Goal: Task Accomplishment & Management: Use online tool/utility

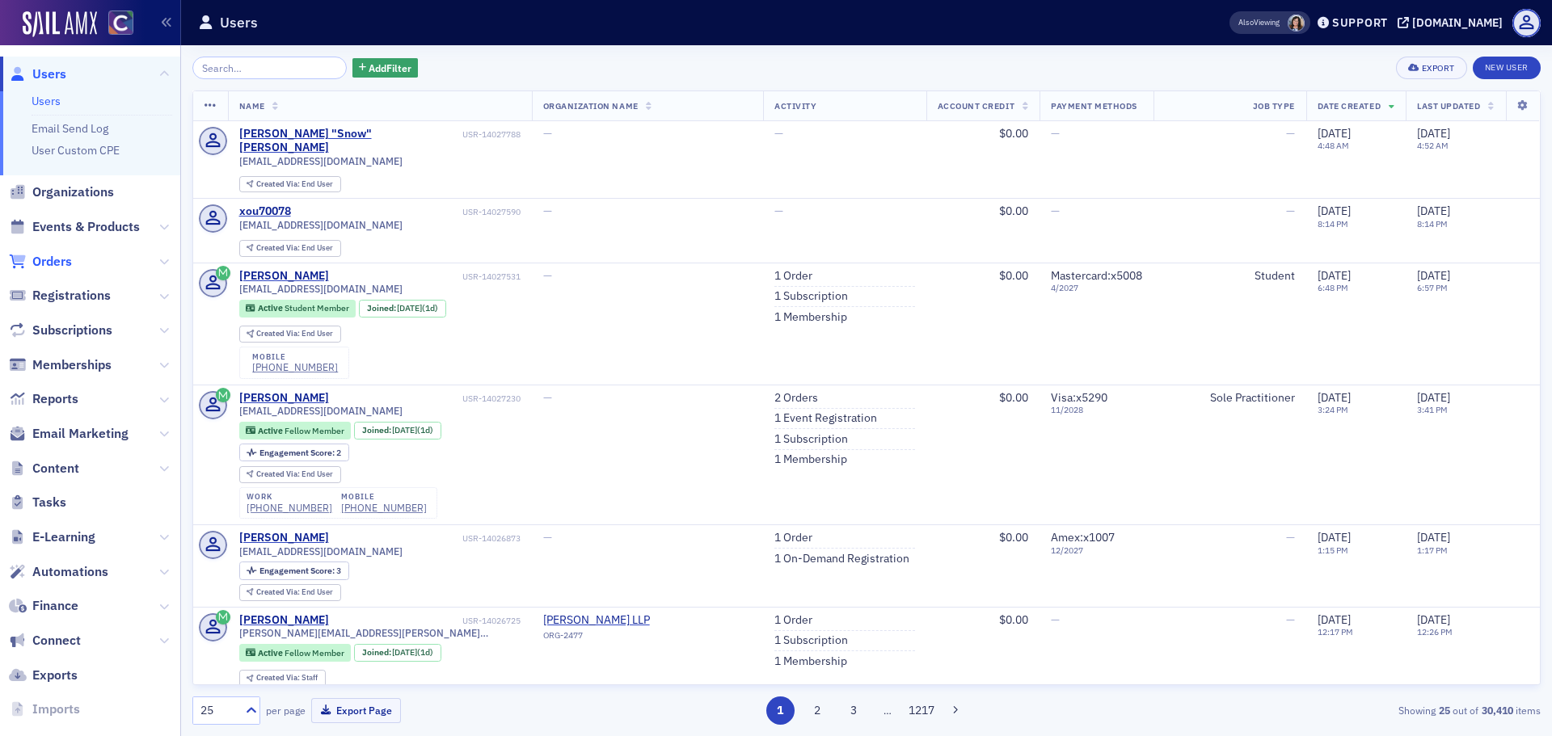
click at [53, 261] on span "Orders" at bounding box center [52, 262] width 40 height 18
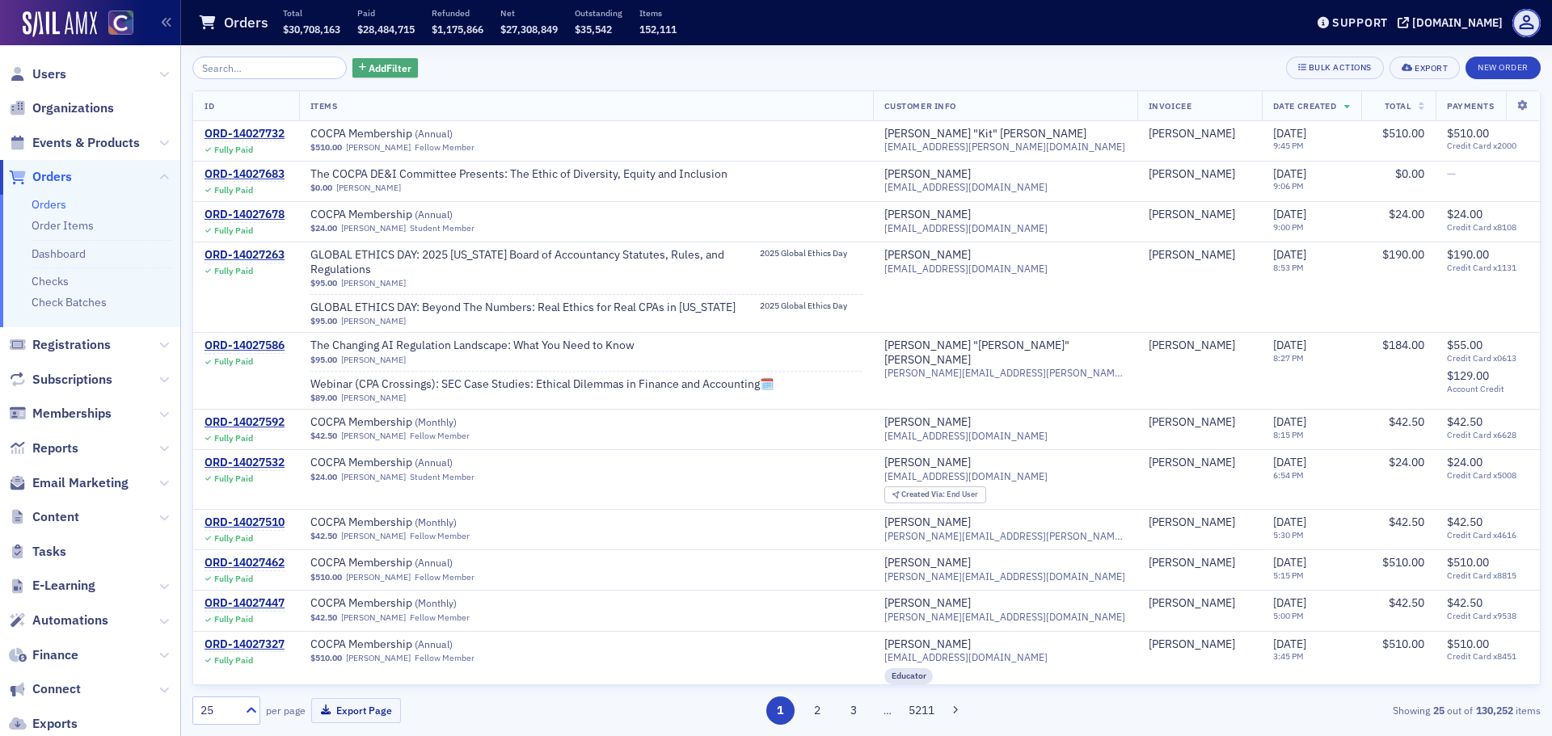
click at [371, 67] on span "Add Filter" at bounding box center [390, 68] width 43 height 15
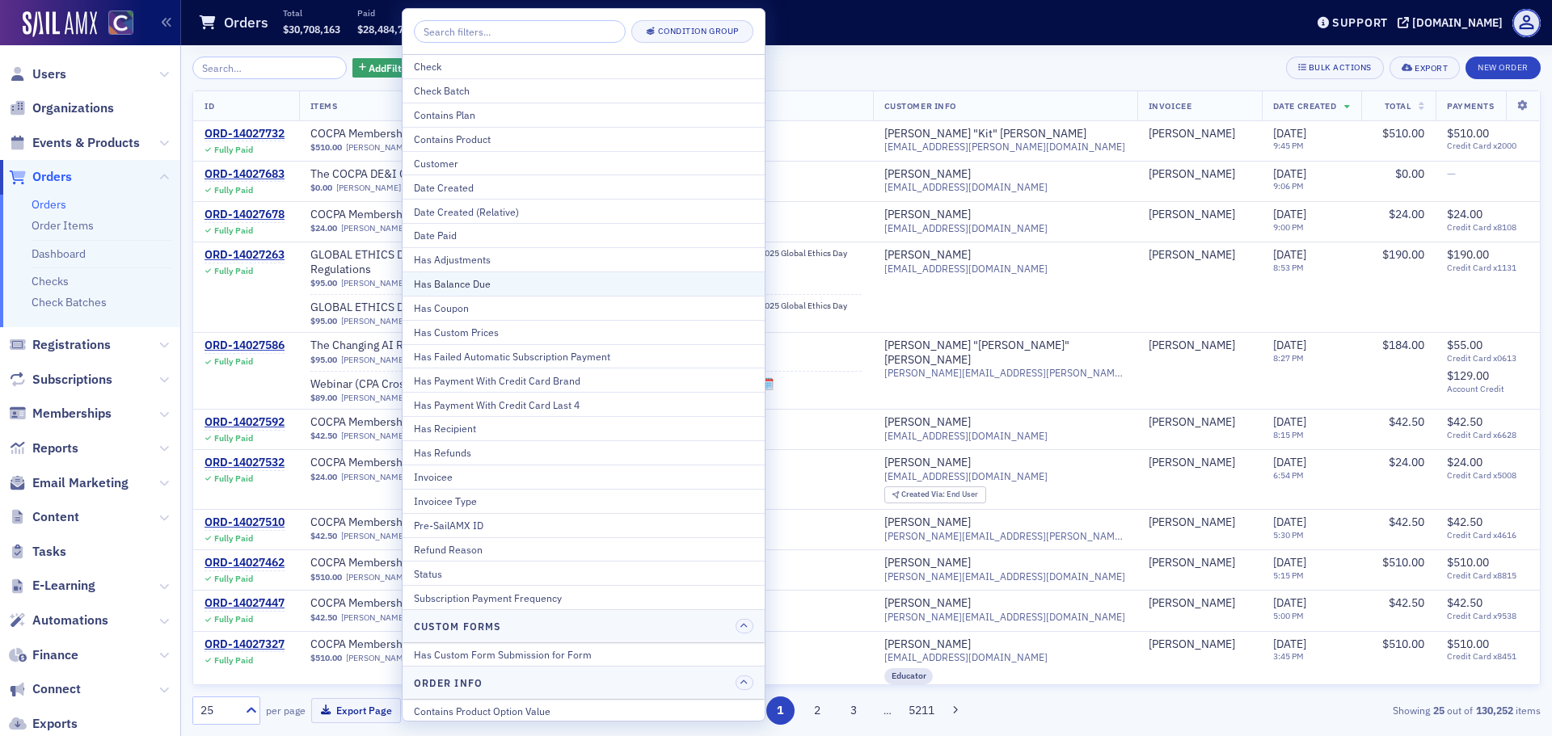
click at [462, 279] on div "Has Balance Due" at bounding box center [583, 283] width 339 height 15
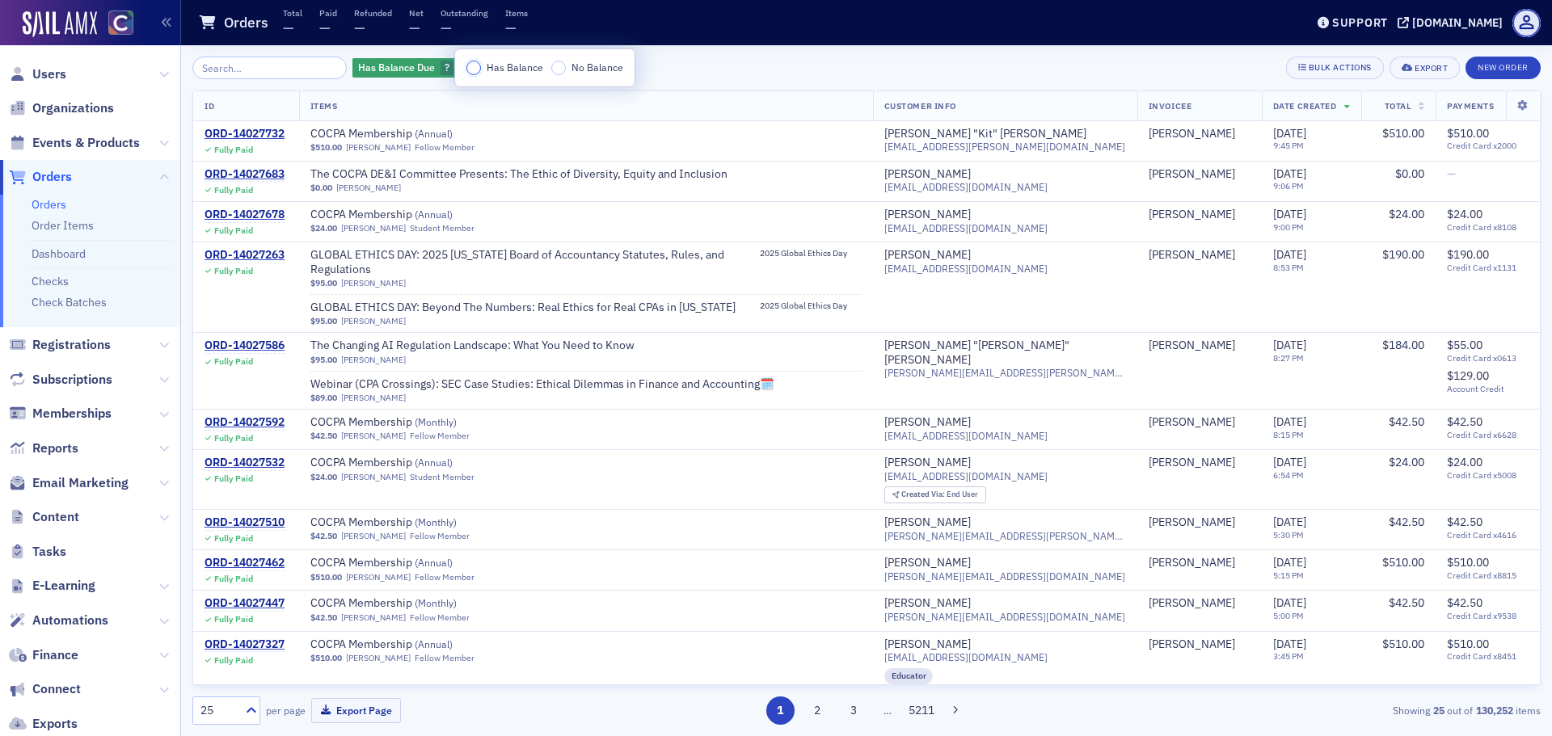
click at [470, 71] on input "Has Balance" at bounding box center [473, 68] width 15 height 15
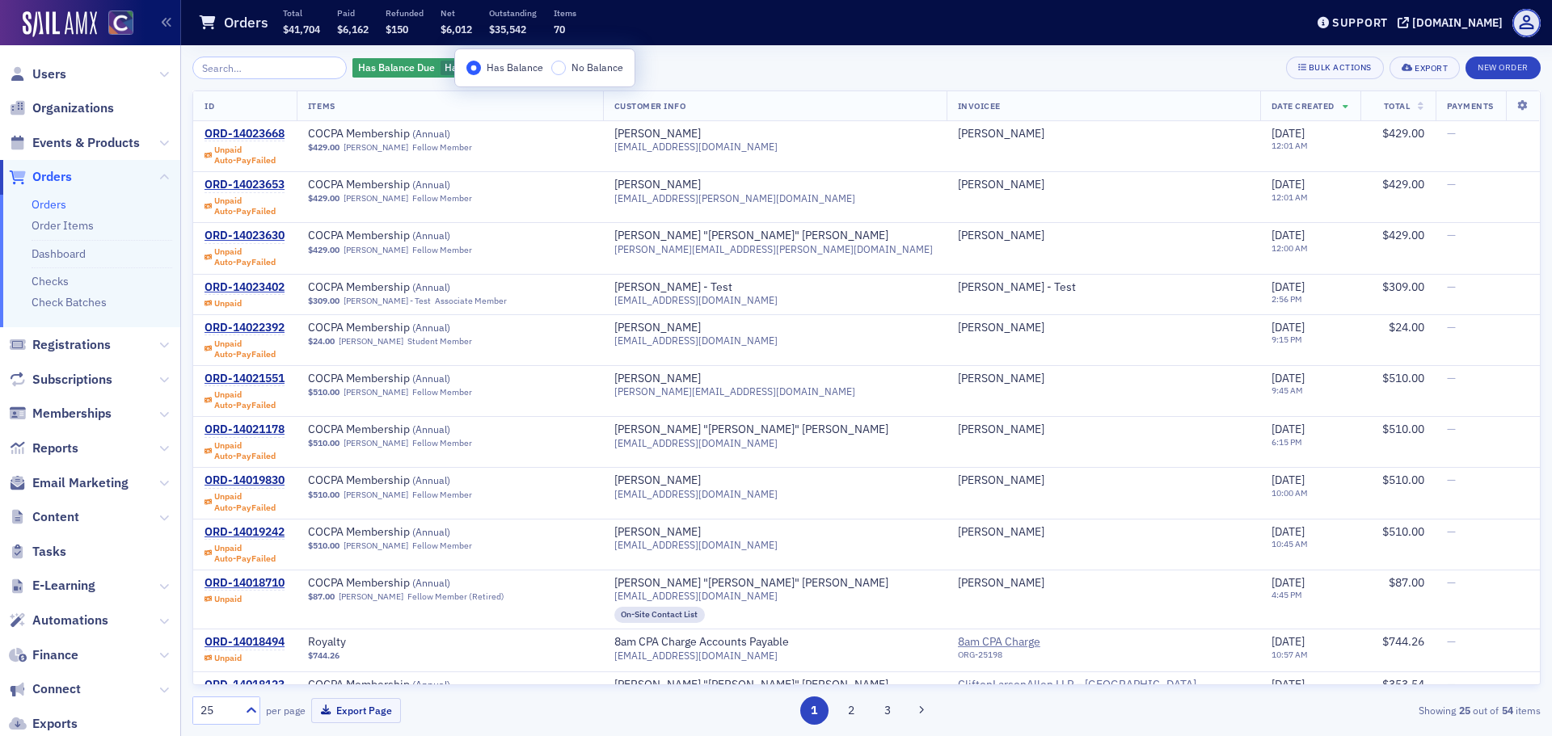
click at [732, 59] on div "Has Balance Due Has Balance Add Filter Bulk Actions Export New Order" at bounding box center [866, 68] width 1348 height 23
click at [539, 69] on button "Add Filter" at bounding box center [572, 68] width 66 height 20
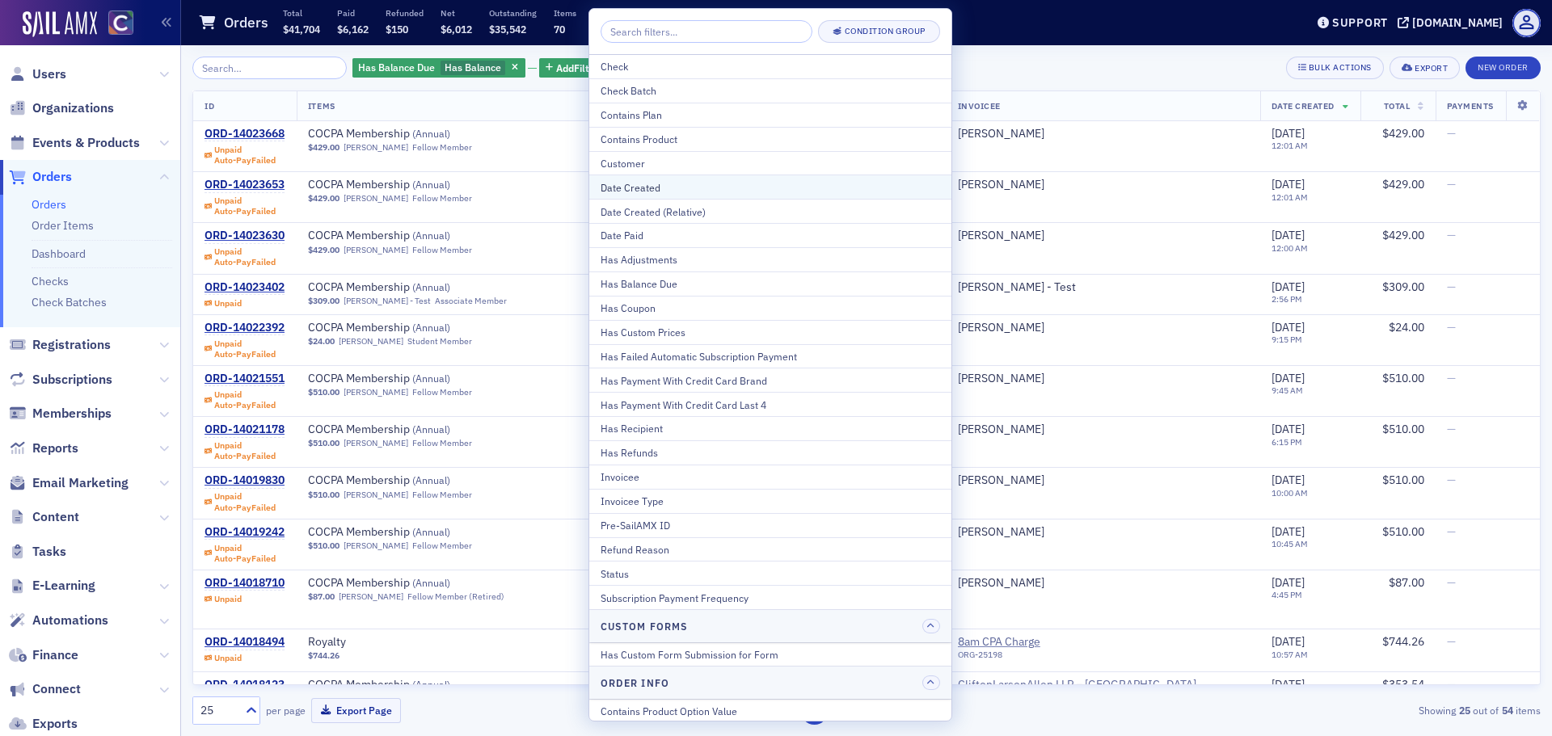
click at [656, 192] on div "Date Created" at bounding box center [770, 187] width 339 height 15
select select "8"
select select "2025"
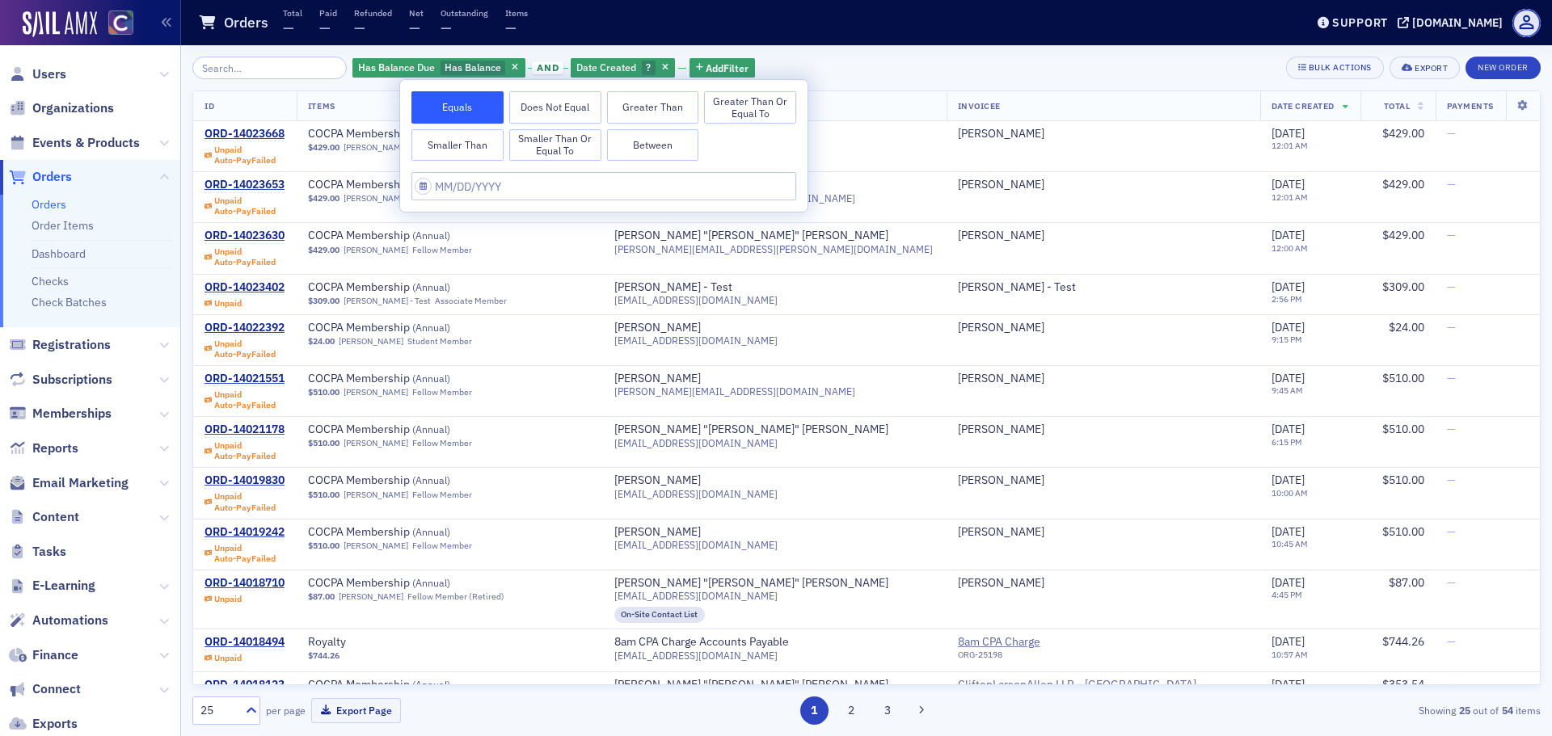
click at [476, 150] on button "Smaller Than" at bounding box center [457, 145] width 92 height 32
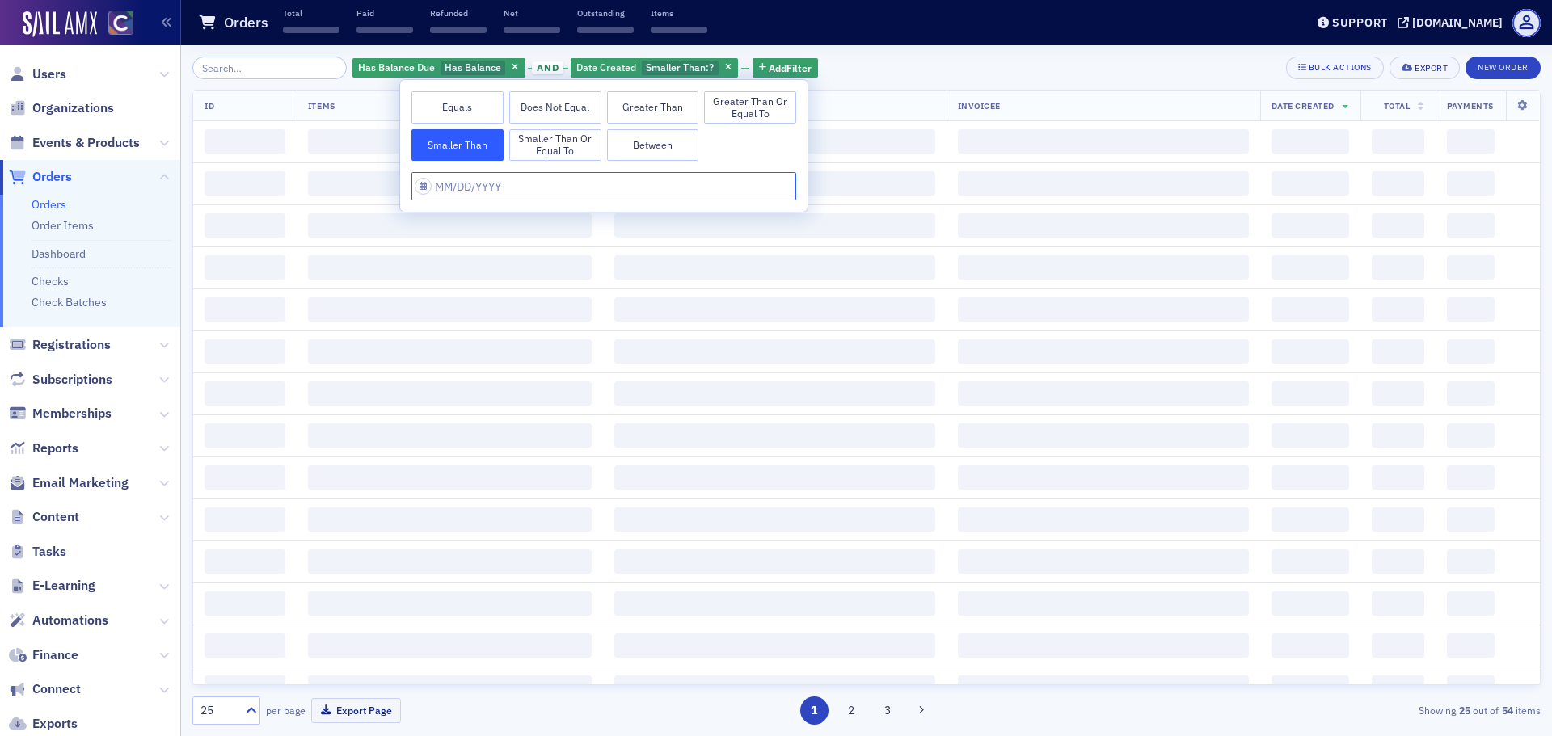
click at [500, 186] on input "text" at bounding box center [603, 186] width 385 height 28
select select "8"
select select "2025"
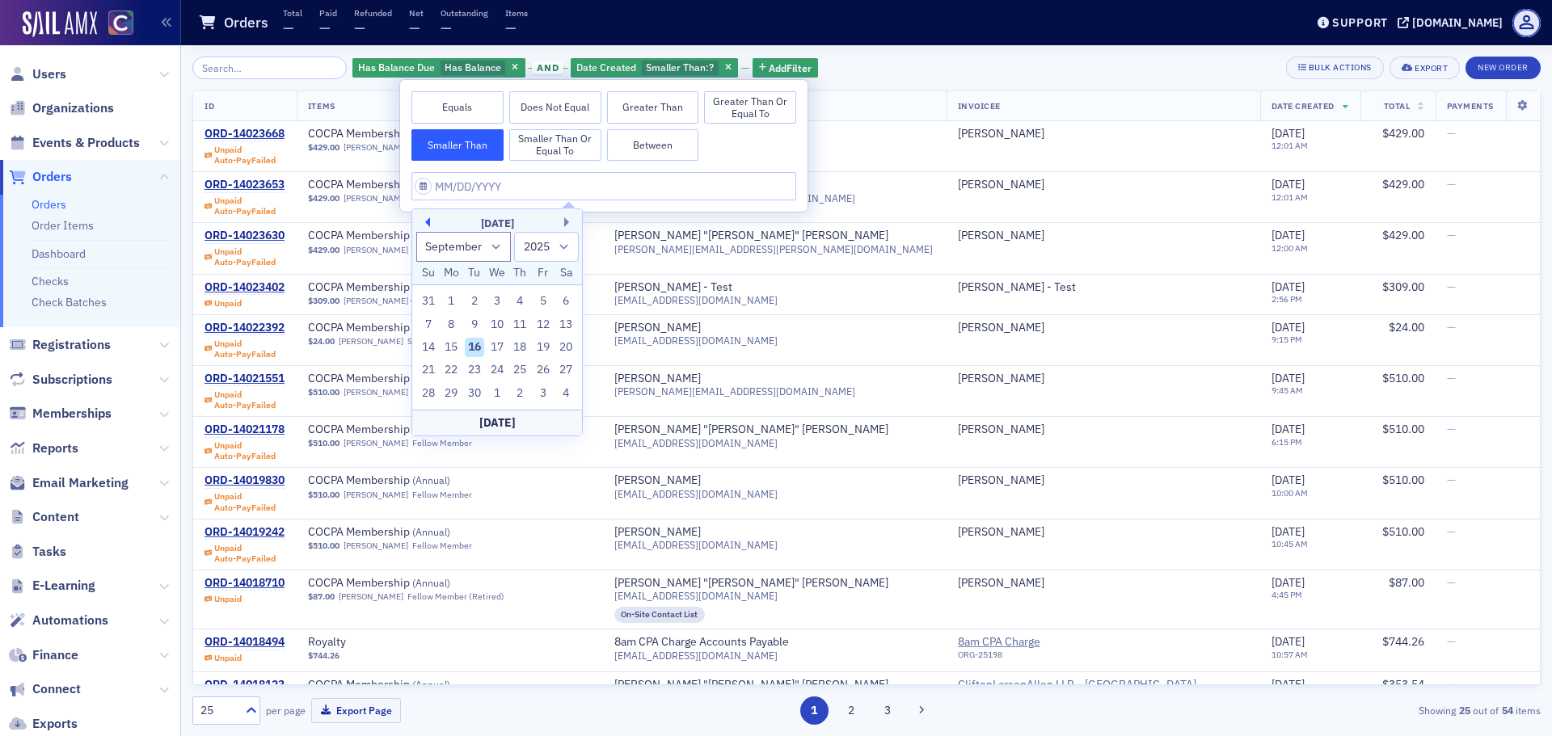
click at [424, 225] on button "Previous Month" at bounding box center [425, 222] width 10 height 10
select select "5"
click at [500, 345] on div "18" at bounding box center [496, 347] width 19 height 19
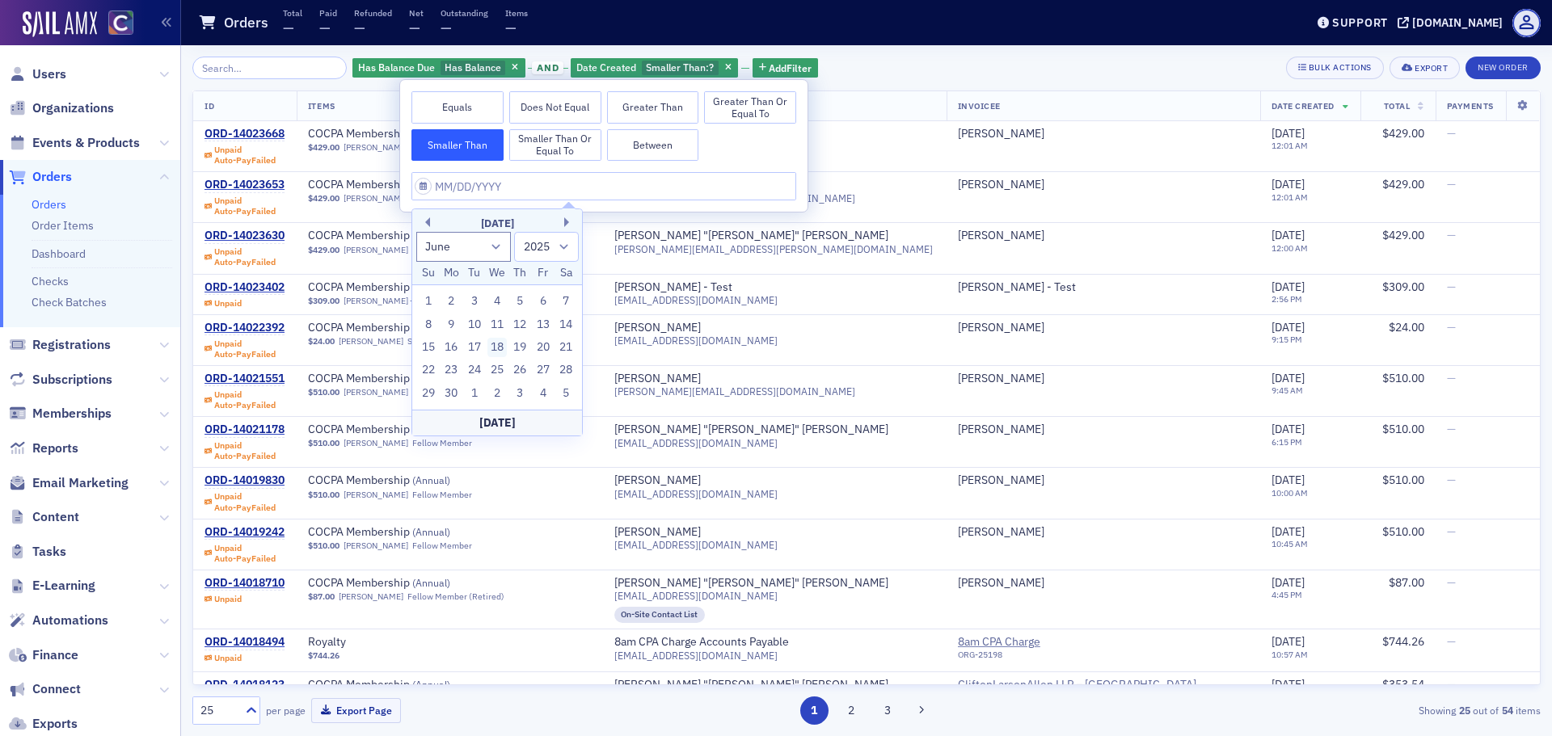
type input "[DATE]"
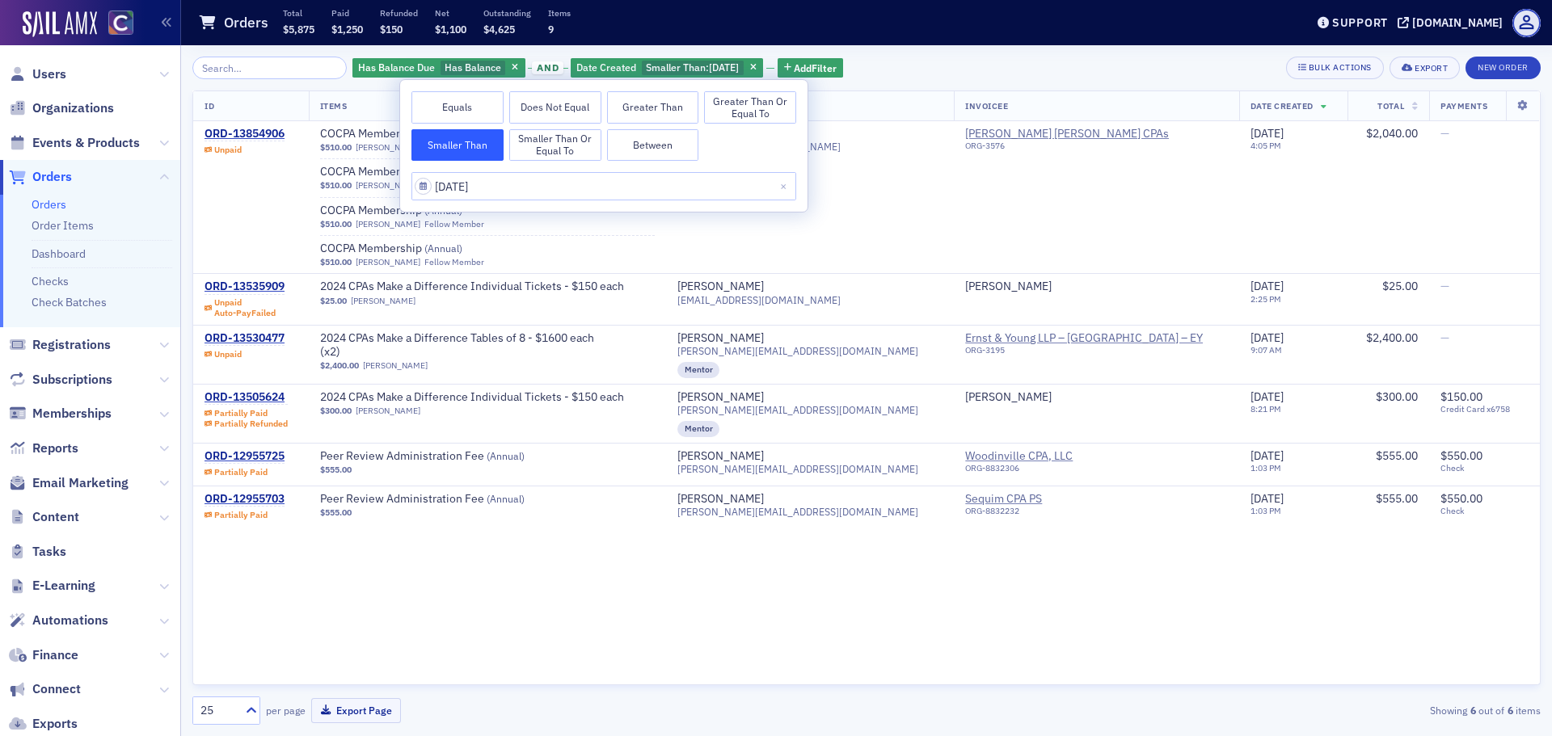
click at [909, 68] on div "Has Balance Due Has Balance and Date Created Smaller Than : [DATE] Add Filter B…" at bounding box center [866, 68] width 1348 height 23
